Goal: Information Seeking & Learning: Find specific page/section

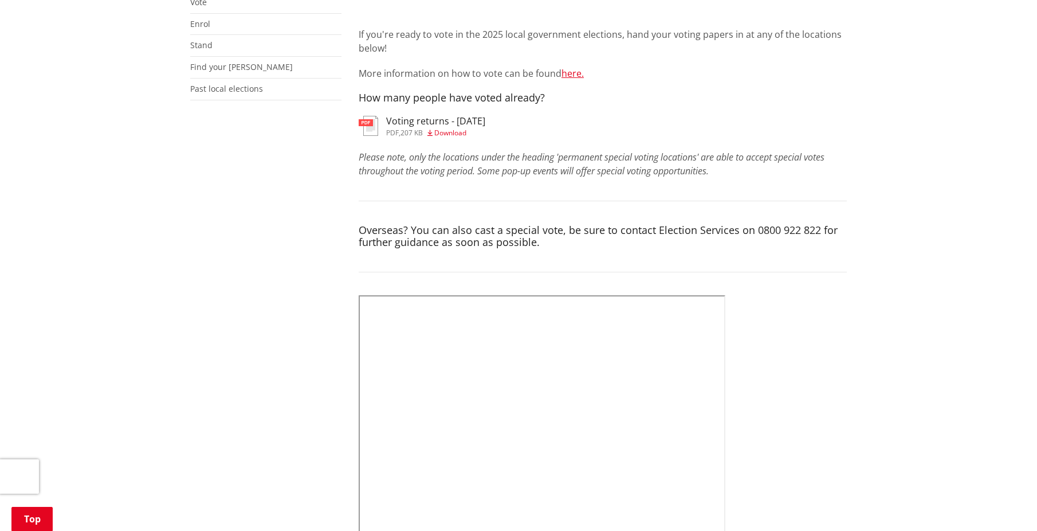
scroll to position [286, 0]
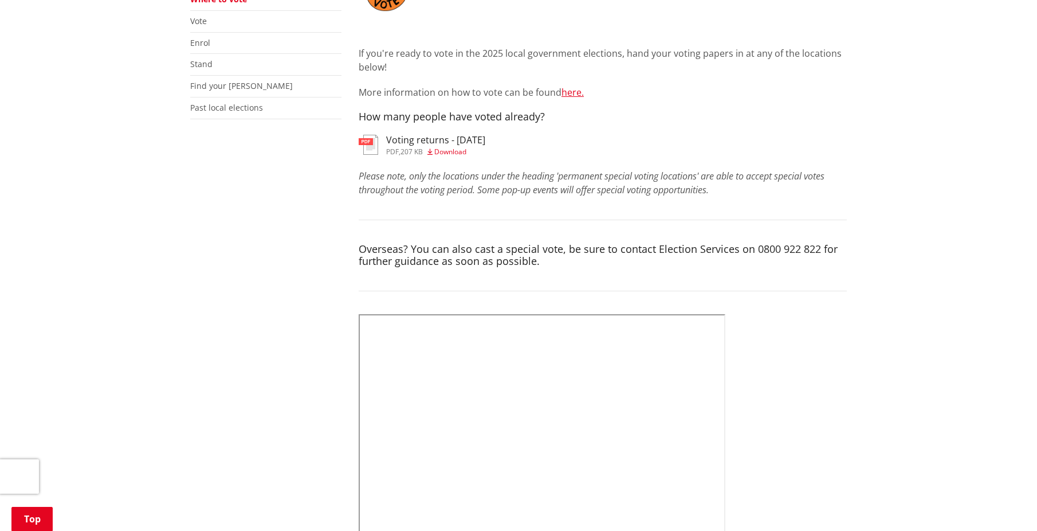
click at [450, 150] on span "Download" at bounding box center [450, 152] width 32 height 10
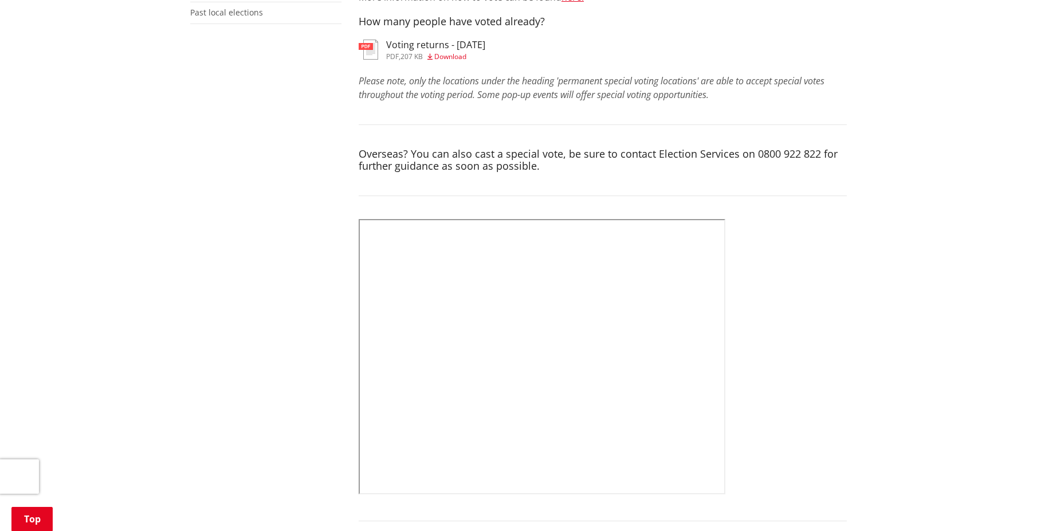
scroll to position [401, 0]
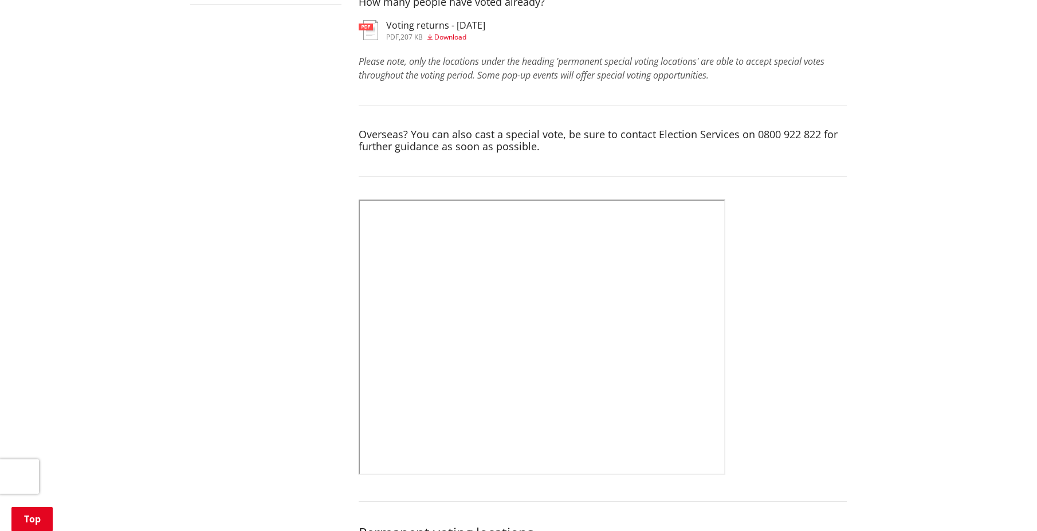
drag, startPoint x: 849, startPoint y: 387, endPoint x: 726, endPoint y: 324, distance: 138.4
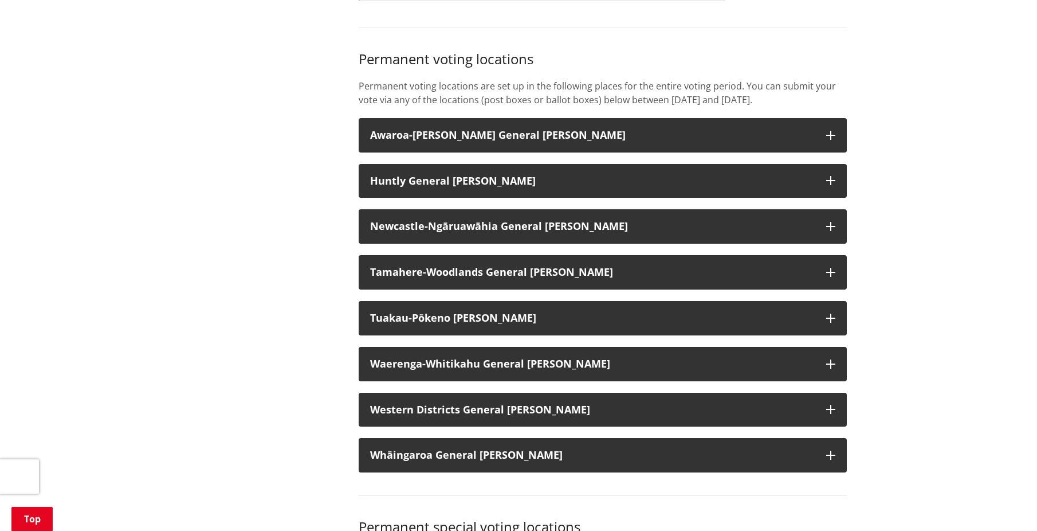
scroll to position [917, 0]
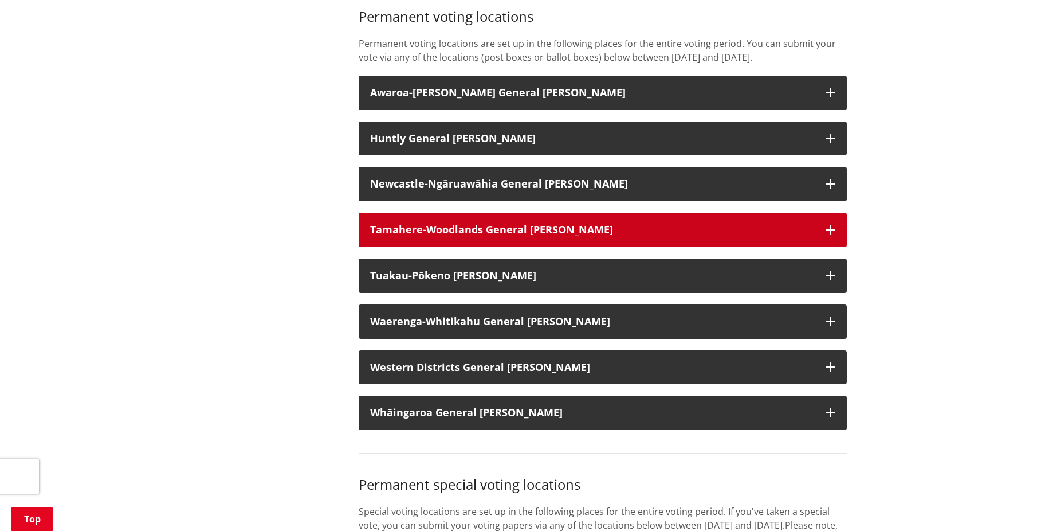
click at [452, 236] on strong "Tamahere-Woodlands General Ward" at bounding box center [491, 229] width 243 height 14
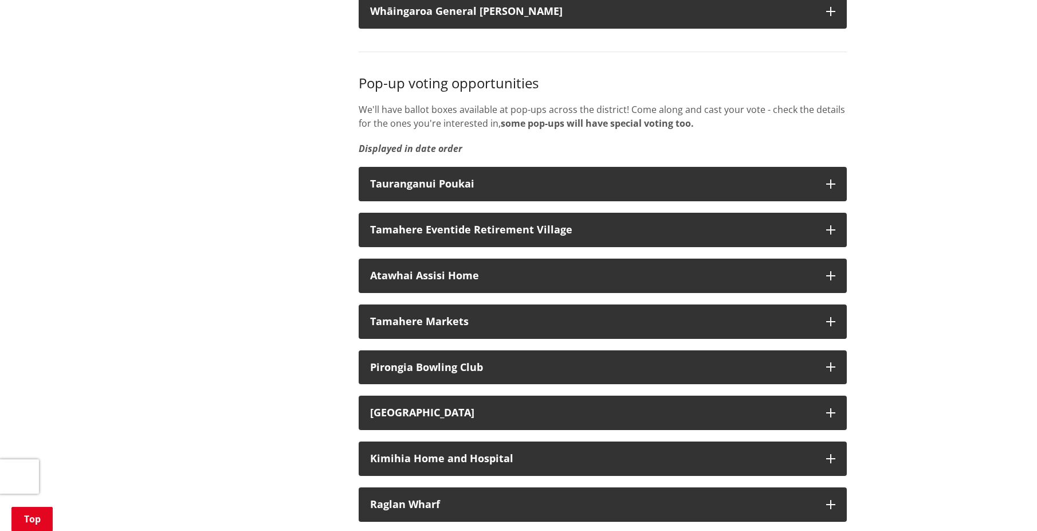
scroll to position [2693, 0]
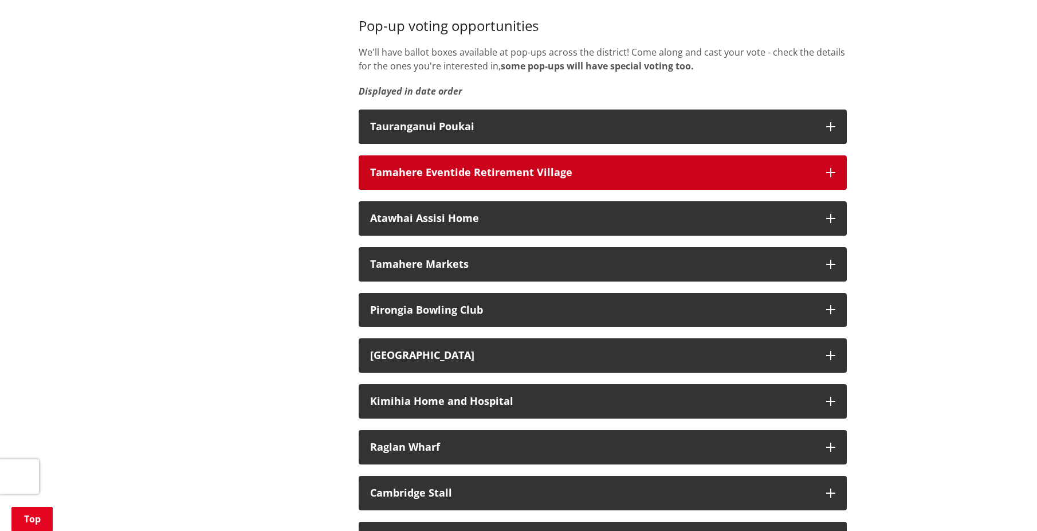
click at [400, 178] on div "Tamahere Eventide Retirement Village" at bounding box center [592, 172] width 445 height 11
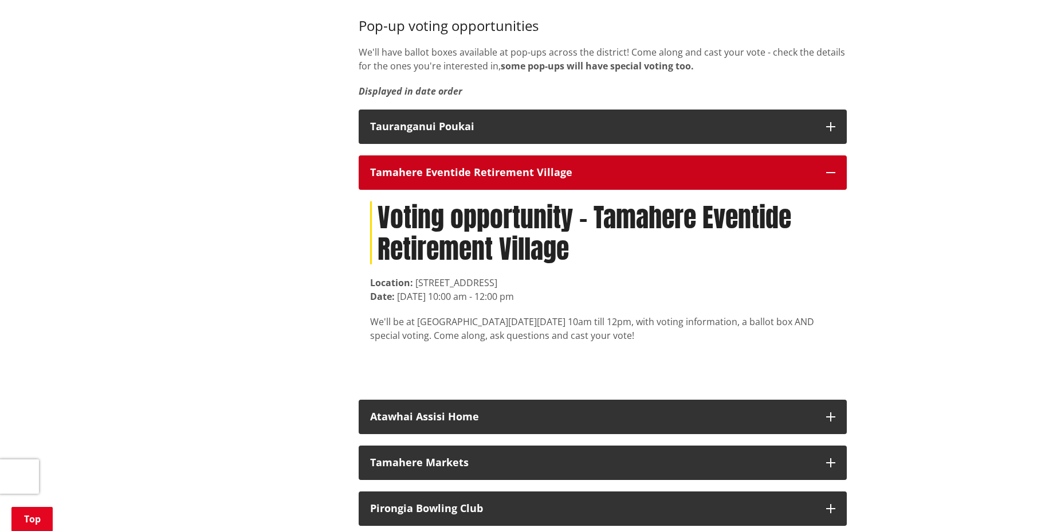
click at [400, 178] on div "Tamahere Eventide Retirement Village" at bounding box center [592, 172] width 445 height 11
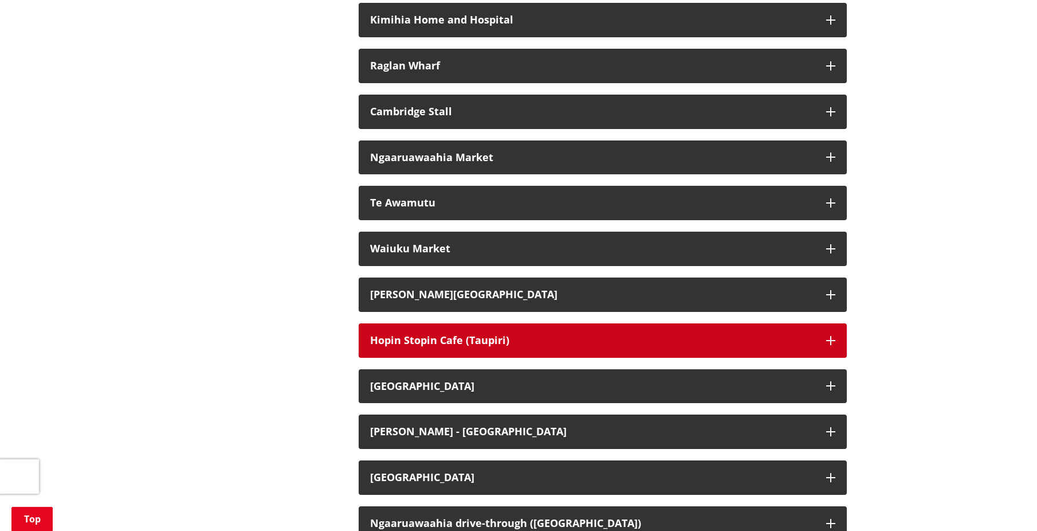
scroll to position [3094, 0]
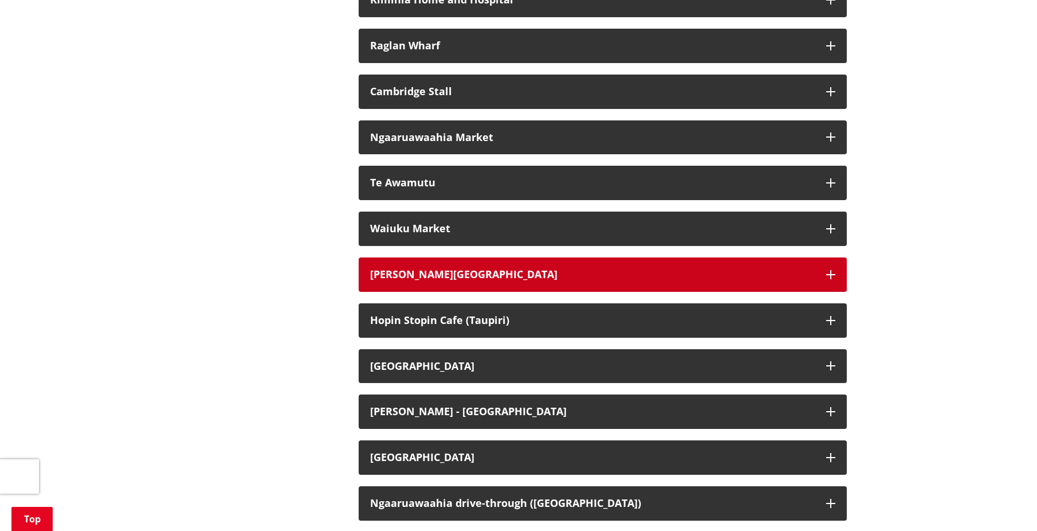
click at [418, 280] on div "Hamilton Airport" at bounding box center [592, 274] width 445 height 11
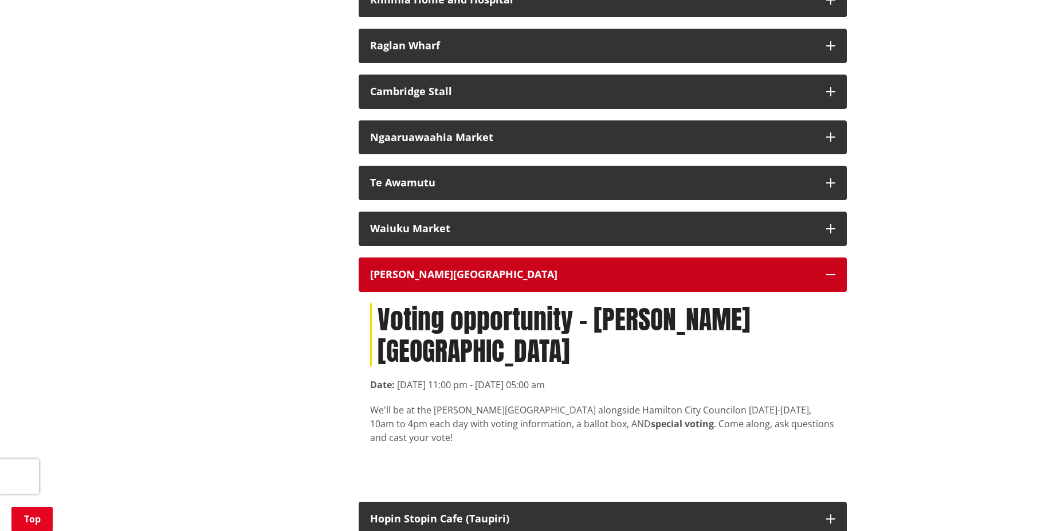
click at [418, 280] on div "Hamilton Airport" at bounding box center [592, 274] width 445 height 11
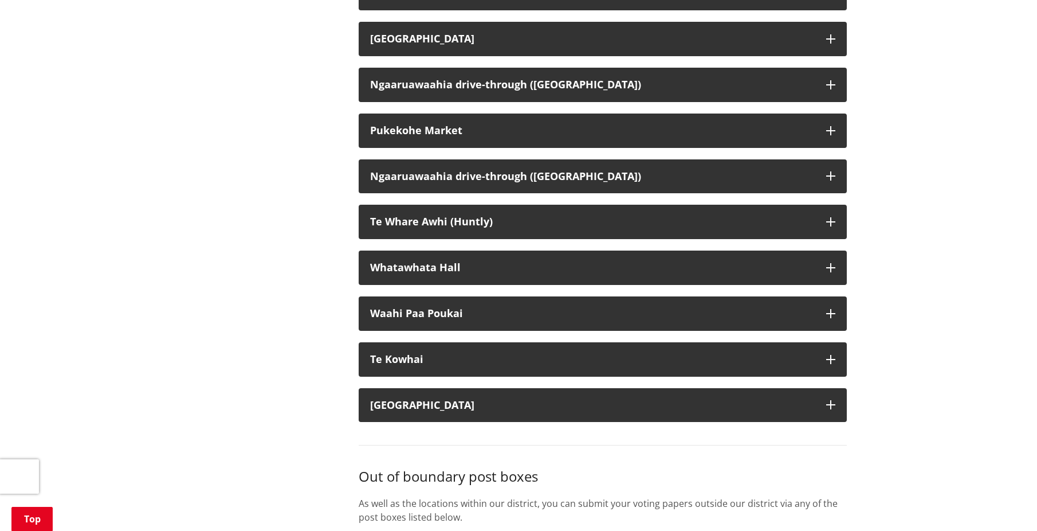
scroll to position [3610, 0]
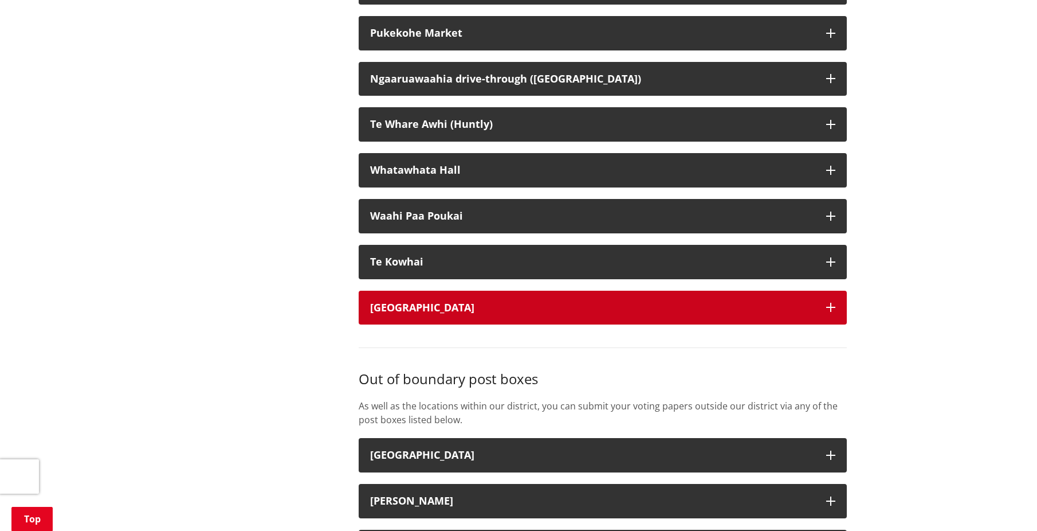
click at [435, 313] on div "Pookeno Main Street" at bounding box center [592, 307] width 445 height 11
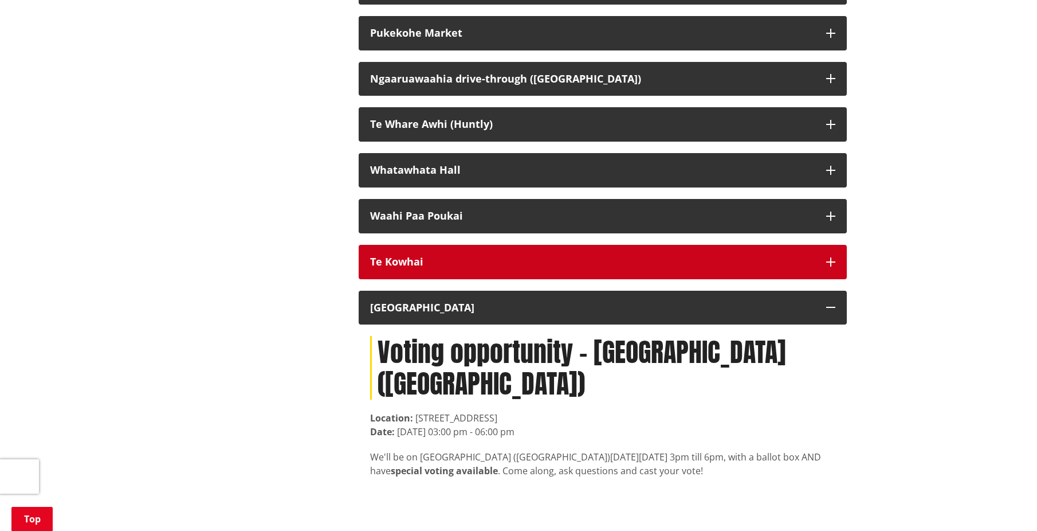
click at [457, 268] on div "Te Kowhai" at bounding box center [592, 261] width 445 height 11
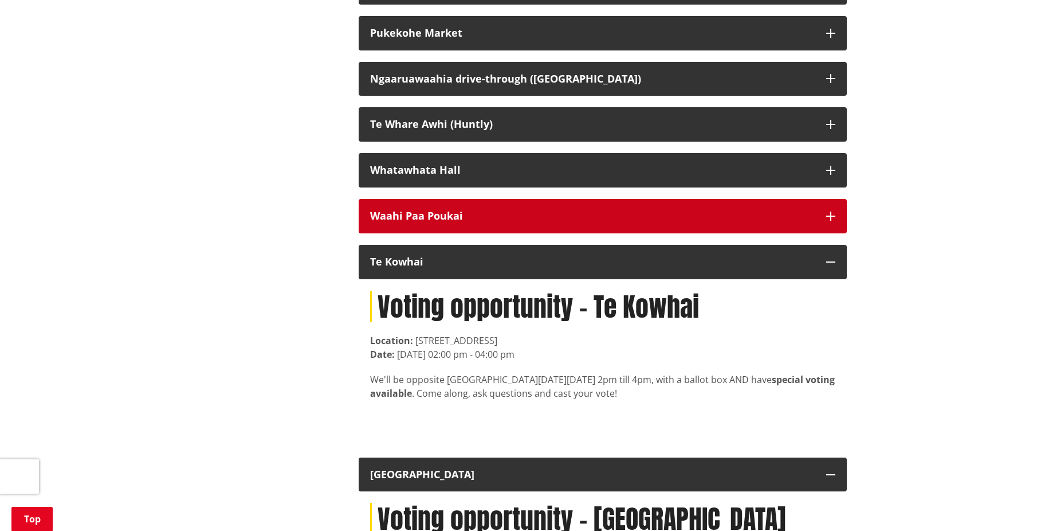
click at [447, 212] on button "Waahi Paa Poukai" at bounding box center [603, 216] width 488 height 34
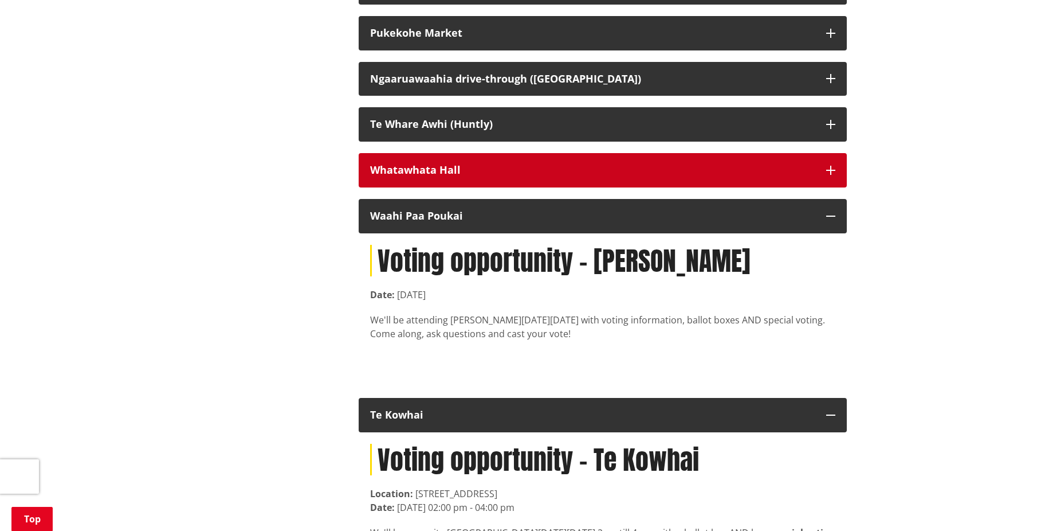
click at [450, 176] on div "Whatawhata Hall" at bounding box center [592, 169] width 445 height 11
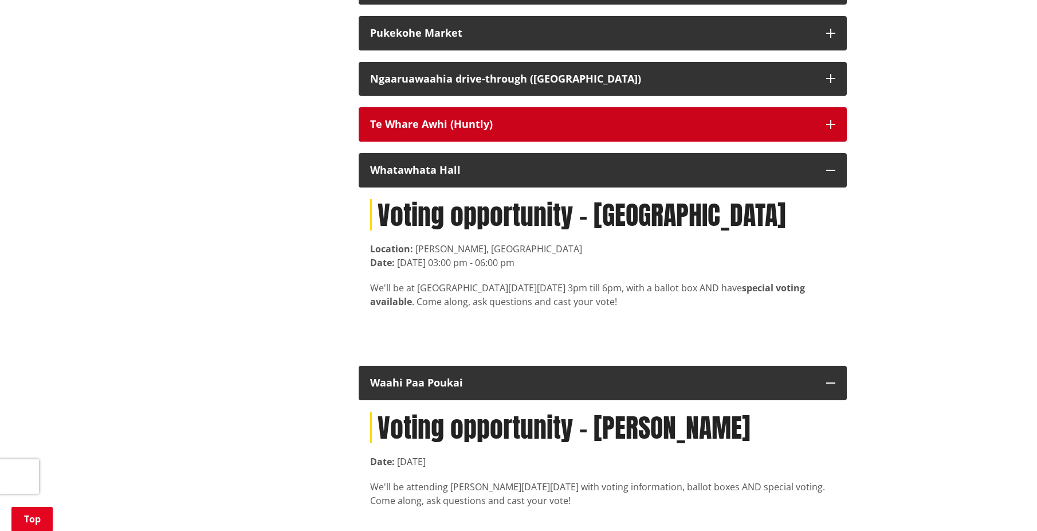
click at [451, 130] on div "Te Whare Awhi (Huntly)" at bounding box center [592, 124] width 445 height 11
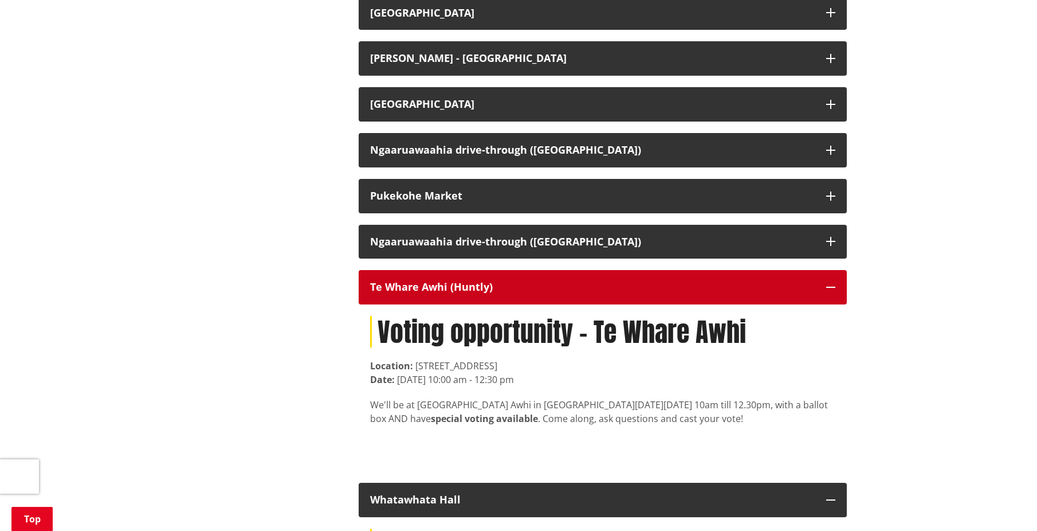
scroll to position [3438, 0]
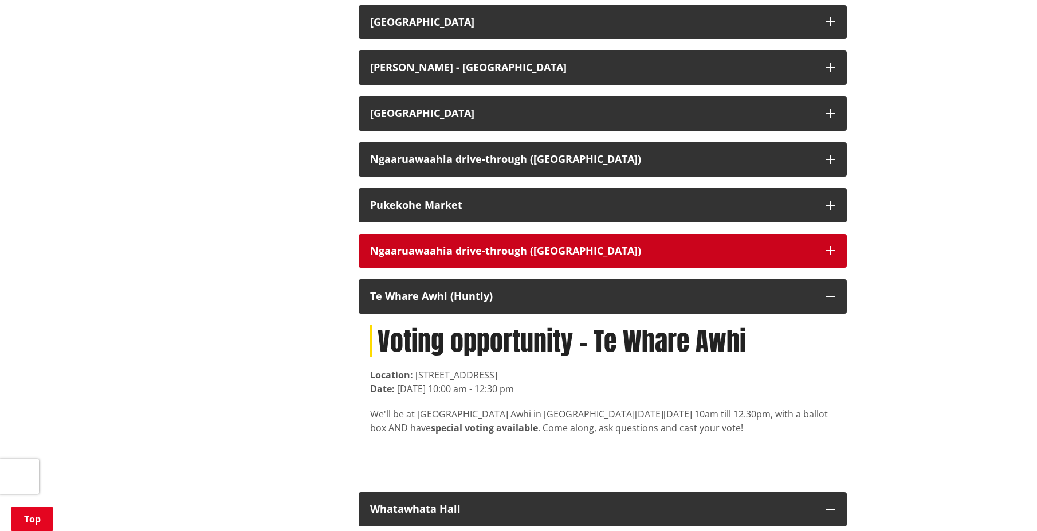
click at [438, 256] on button "Ngaaruawaahia drive-through (Great South Rd)" at bounding box center [603, 251] width 488 height 34
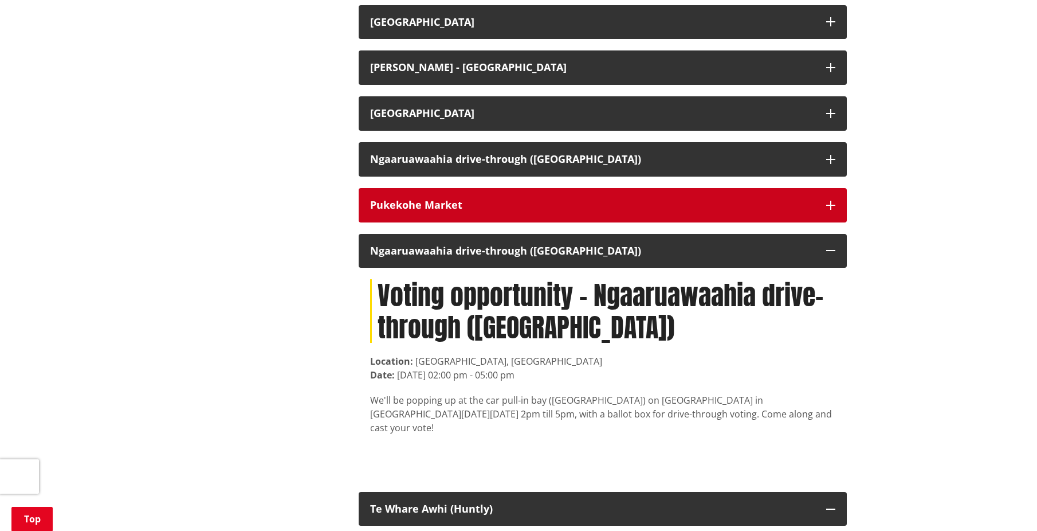
click at [442, 210] on button "Pukekohe Market" at bounding box center [603, 205] width 488 height 34
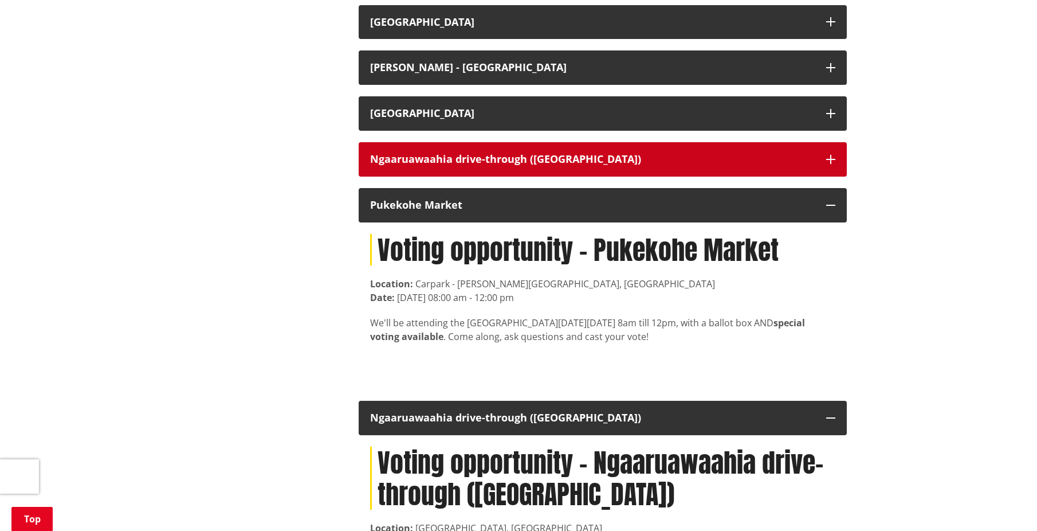
click at [433, 164] on button "Ngaaruawaahia drive-through (Great South Rd)" at bounding box center [603, 159] width 488 height 34
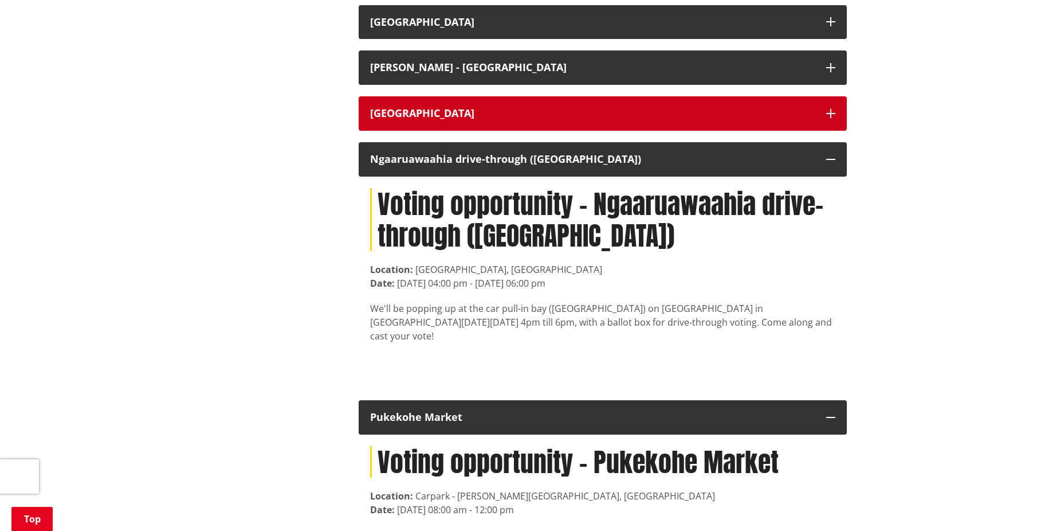
click at [426, 119] on div "Meremere Library" at bounding box center [592, 113] width 445 height 11
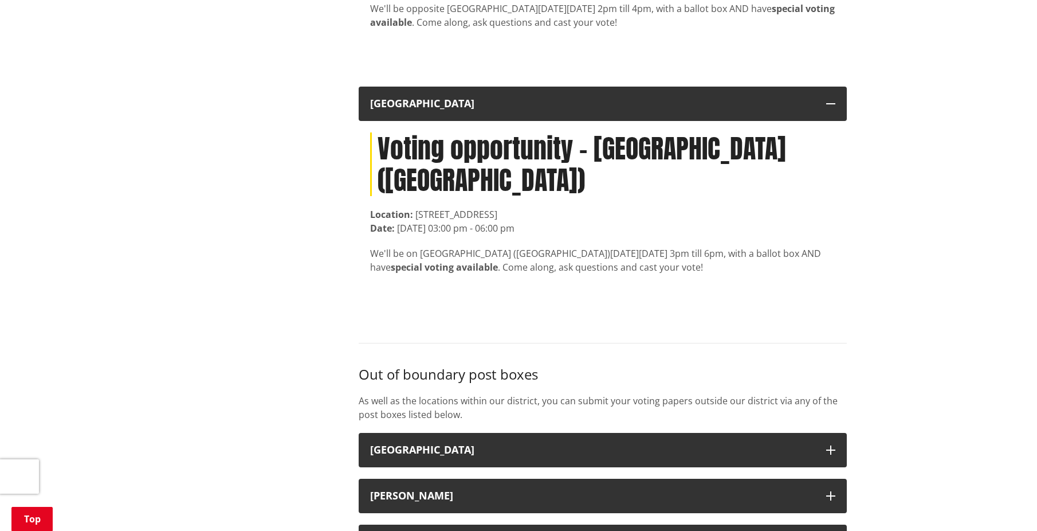
drag, startPoint x: 282, startPoint y: 168, endPoint x: 277, endPoint y: 322, distance: 153.7
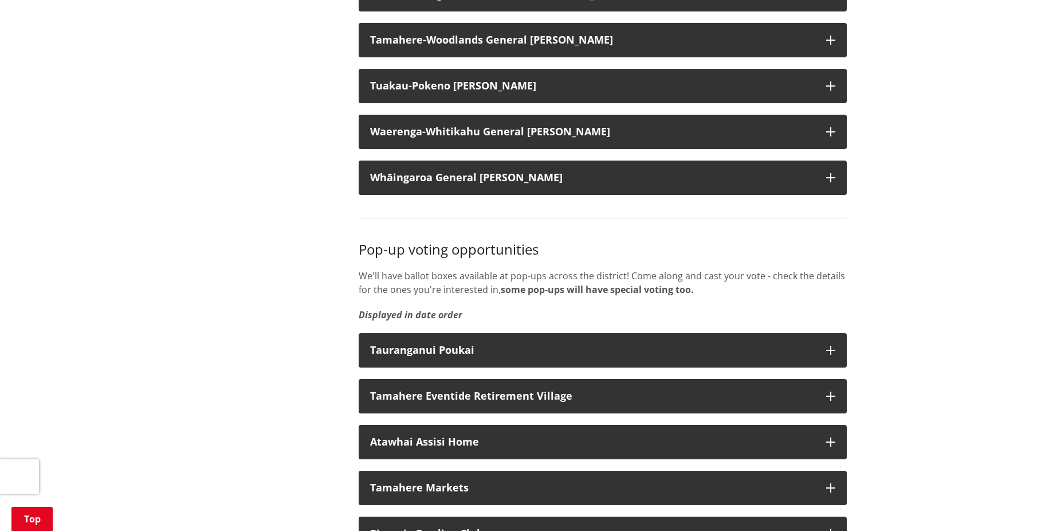
scroll to position [2476, 0]
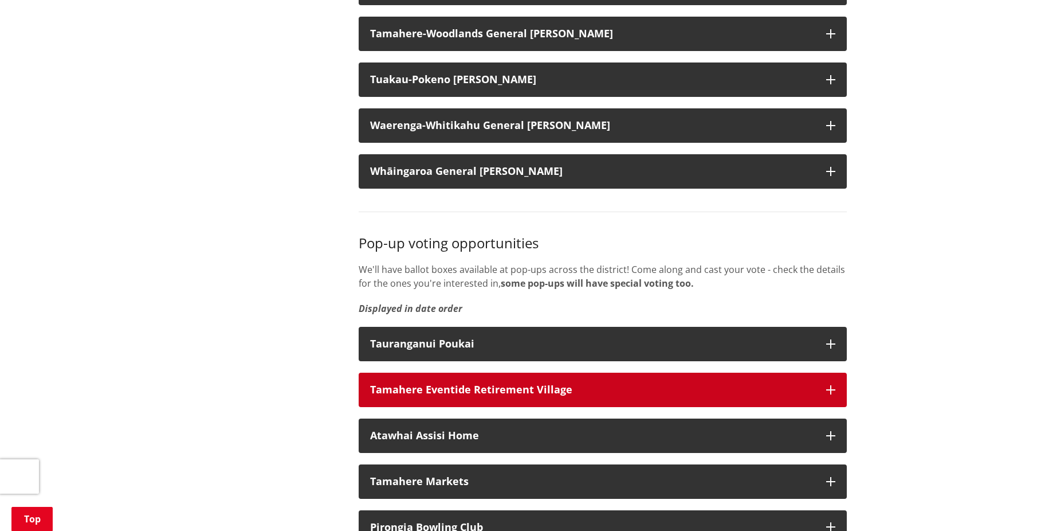
click at [375, 395] on div "Tamahere Eventide Retirement Village" at bounding box center [592, 389] width 445 height 11
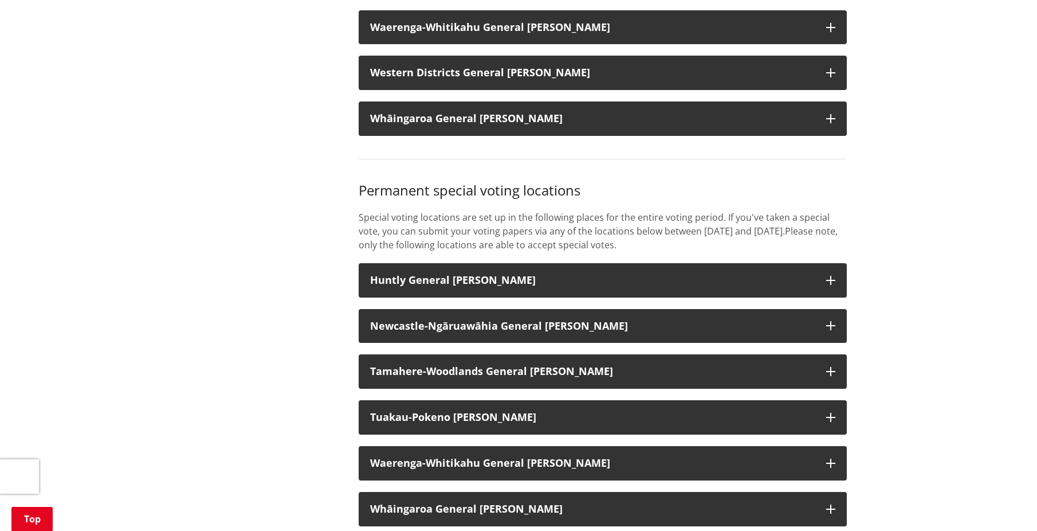
scroll to position [2132, 0]
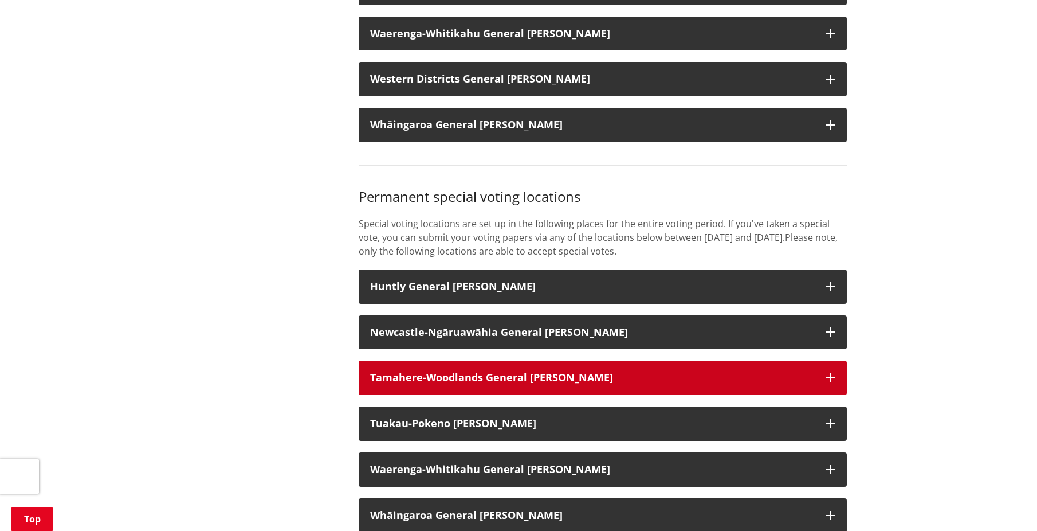
click at [405, 380] on button "Tamahere-Woodlands General Ward" at bounding box center [603, 377] width 488 height 34
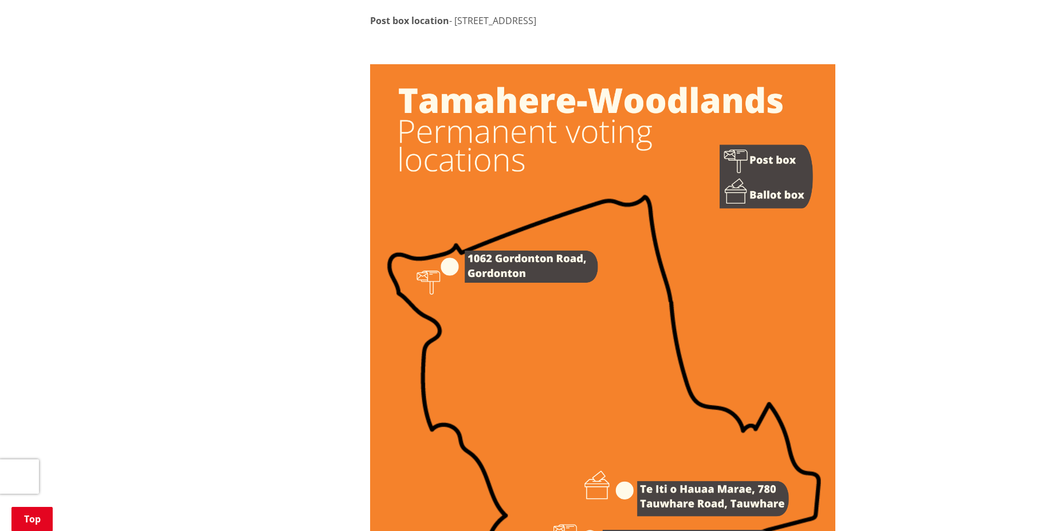
scroll to position [1215, 0]
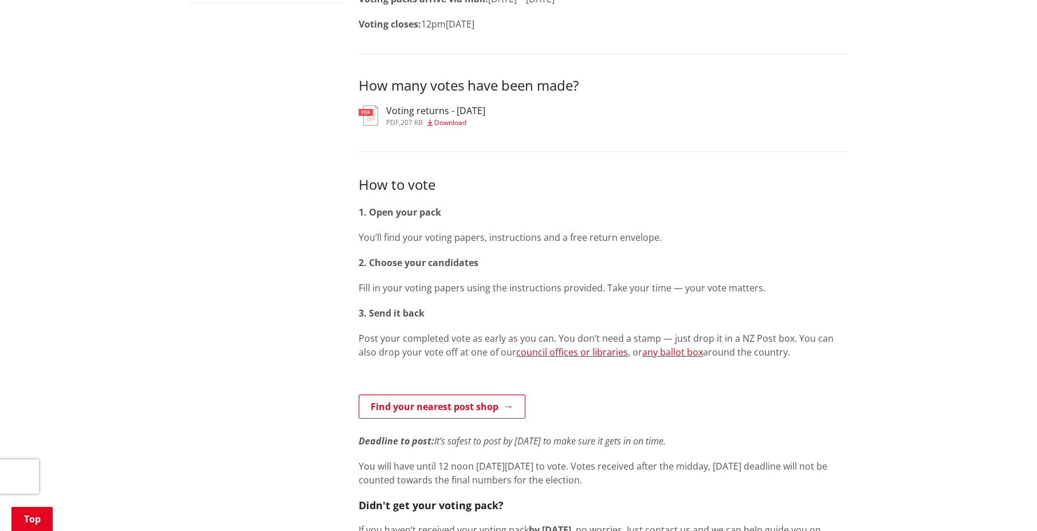
scroll to position [401, 0]
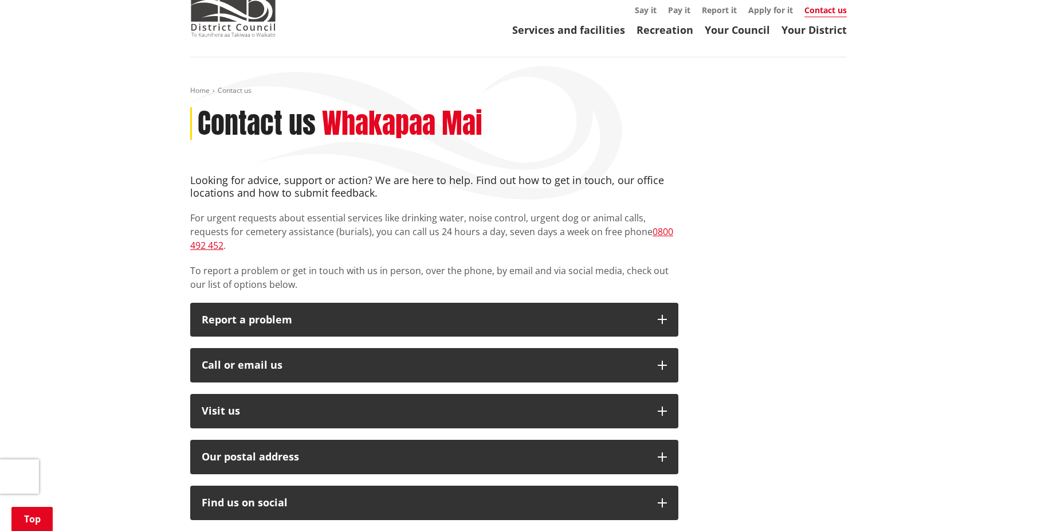
scroll to position [229, 0]
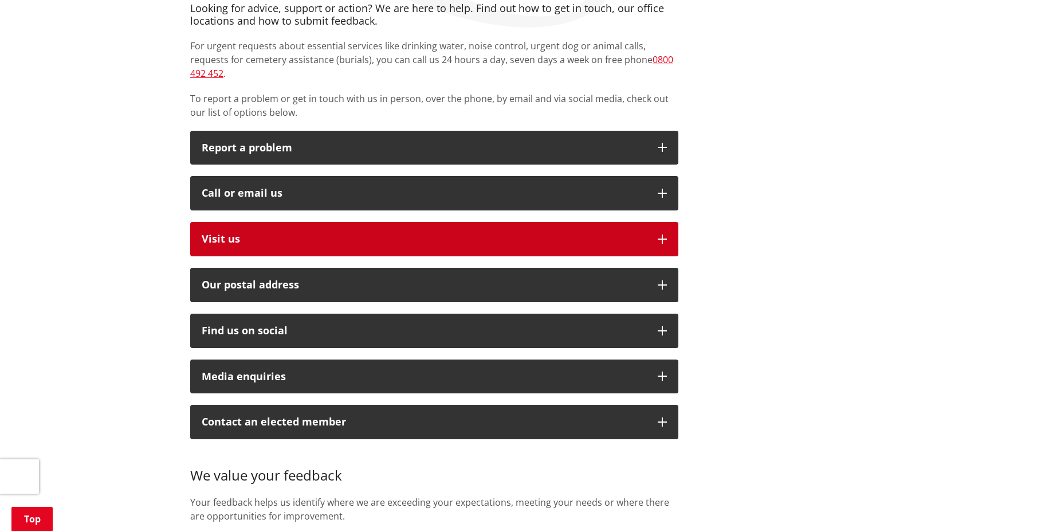
click at [258, 222] on button "Visit us" at bounding box center [434, 239] width 488 height 34
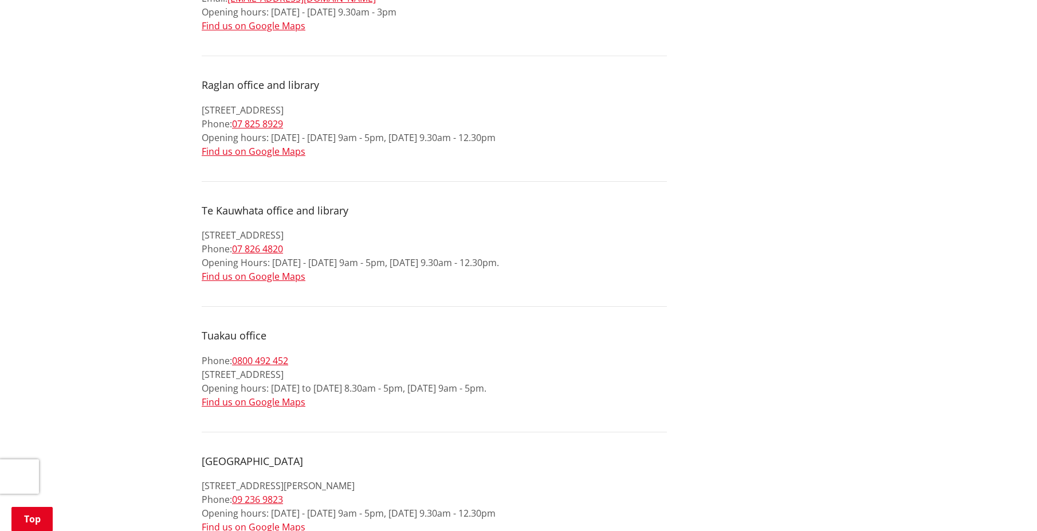
scroll to position [1089, 0]
